Goal: Task Accomplishment & Management: Manage account settings

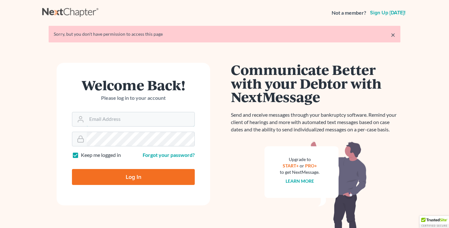
type input "logand@amerihopealliance.com"
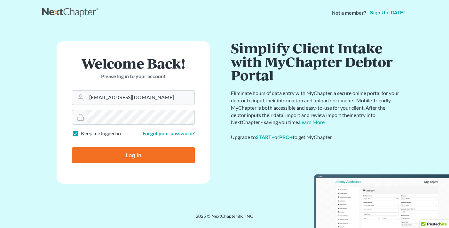
click at [152, 160] on input "Log In" at bounding box center [133, 156] width 123 height 16
type input "Thinking..."
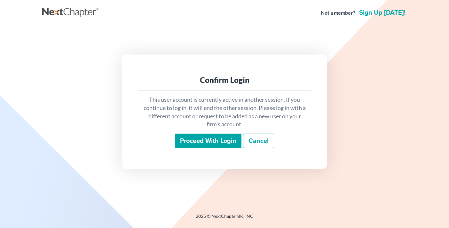
click at [196, 142] on input "Proceed with login" at bounding box center [208, 141] width 66 height 15
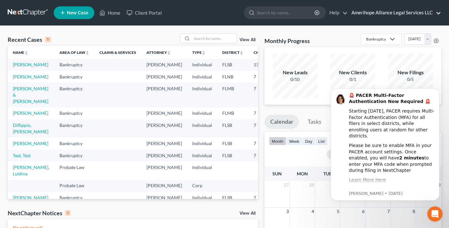
click at [372, 15] on link "Amerihope Alliance Legal Services LLC" at bounding box center [394, 13] width 93 height 12
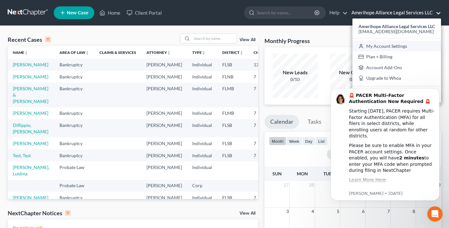
click at [369, 46] on link "My Account Settings" at bounding box center [396, 46] width 88 height 11
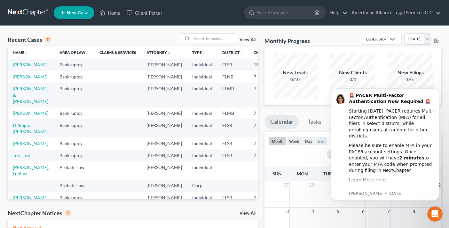
select select "17"
select select "24"
select select "9"
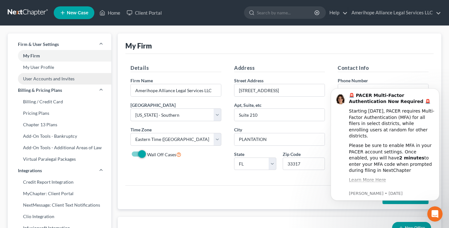
click at [54, 76] on link "User Accounts and Invites" at bounding box center [60, 79] width 104 height 12
select select "0"
select select "1"
select select "2"
select select "1"
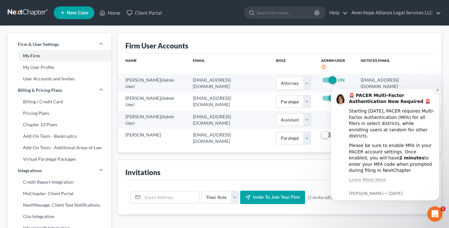
click at [436, 91] on icon "Dismiss notification" at bounding box center [437, 90] width 4 height 4
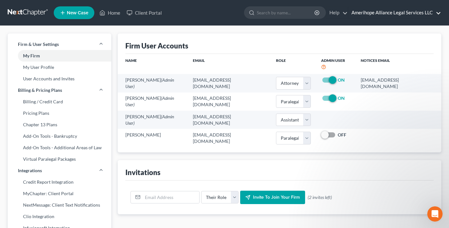
click at [384, 9] on link "Amerihope Alliance Legal Services LLC" at bounding box center [394, 13] width 93 height 12
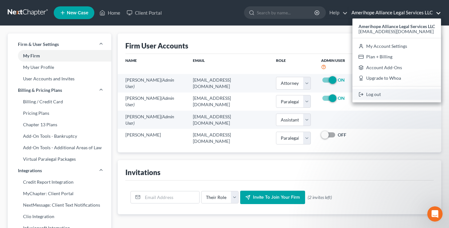
click at [373, 94] on link "Log out" at bounding box center [396, 94] width 88 height 11
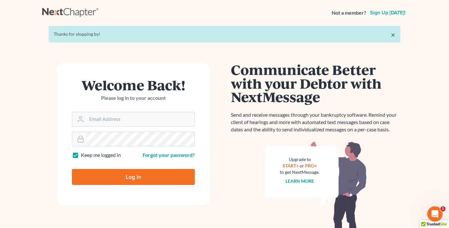
type input "[EMAIL_ADDRESS][DOMAIN_NAME]"
click at [135, 178] on input "Log In" at bounding box center [133, 177] width 123 height 16
type input "Thinking..."
